Goal: Find specific page/section

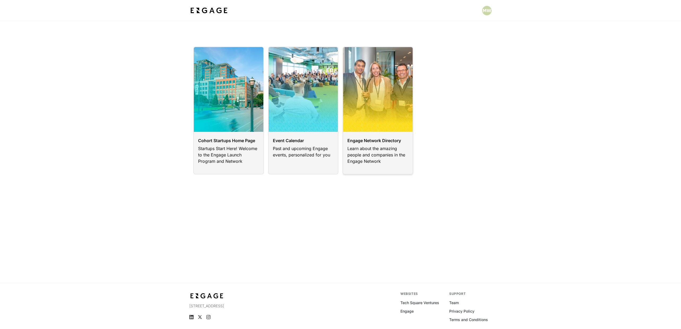
click at [372, 136] on link at bounding box center [377, 111] width 71 height 128
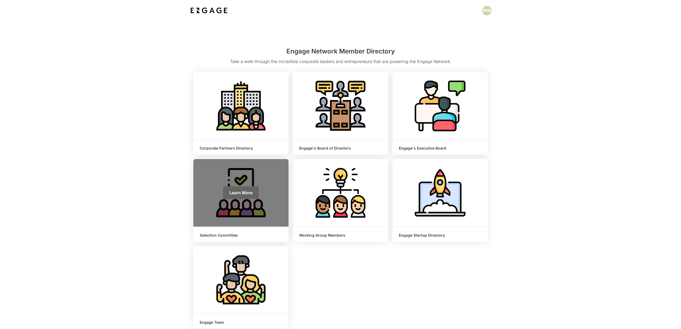
click at [239, 194] on span "Learn More" at bounding box center [240, 192] width 23 height 5
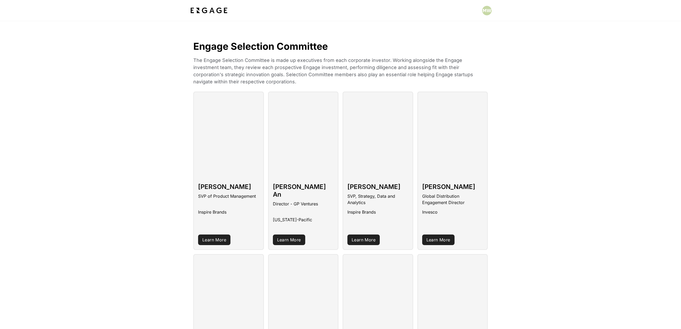
scroll to position [669, 0]
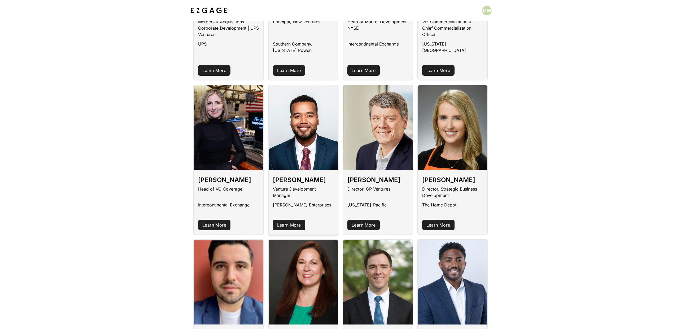
click at [288, 220] on link "Learn More" at bounding box center [289, 225] width 32 height 11
